Goal: Information Seeking & Learning: Learn about a topic

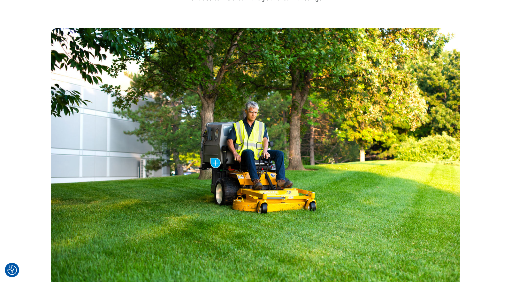
scroll to position [276, 0]
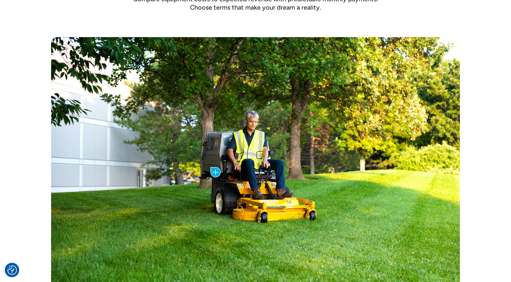
click at [216, 173] on img at bounding box center [216, 172] width 10 height 10
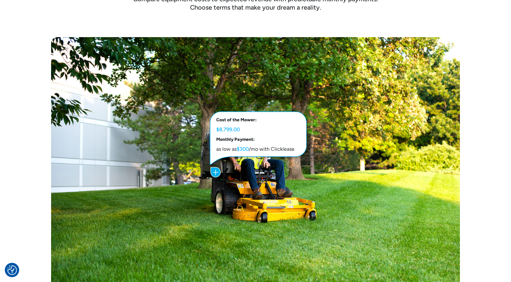
click at [481, 199] on div "Cost of the Trailer: $5,799.00 Monthly Payment: as low as $200 /mo with Clickle…" at bounding box center [255, 174] width 511 height 324
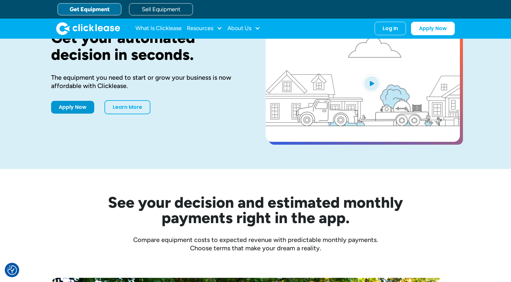
scroll to position [0, 0]
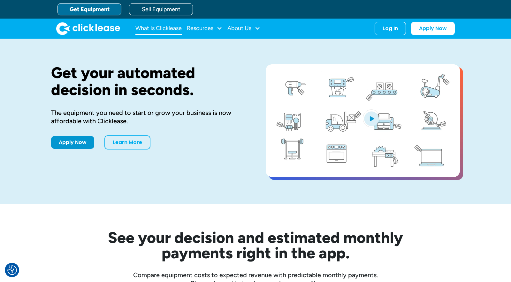
click at [145, 30] on link "What Is Clicklease" at bounding box center [159, 28] width 46 height 13
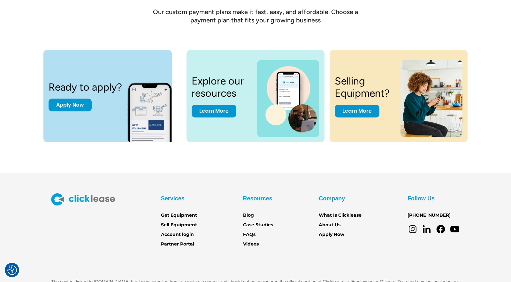
scroll to position [847, 0]
